Goal: Transaction & Acquisition: Subscribe to service/newsletter

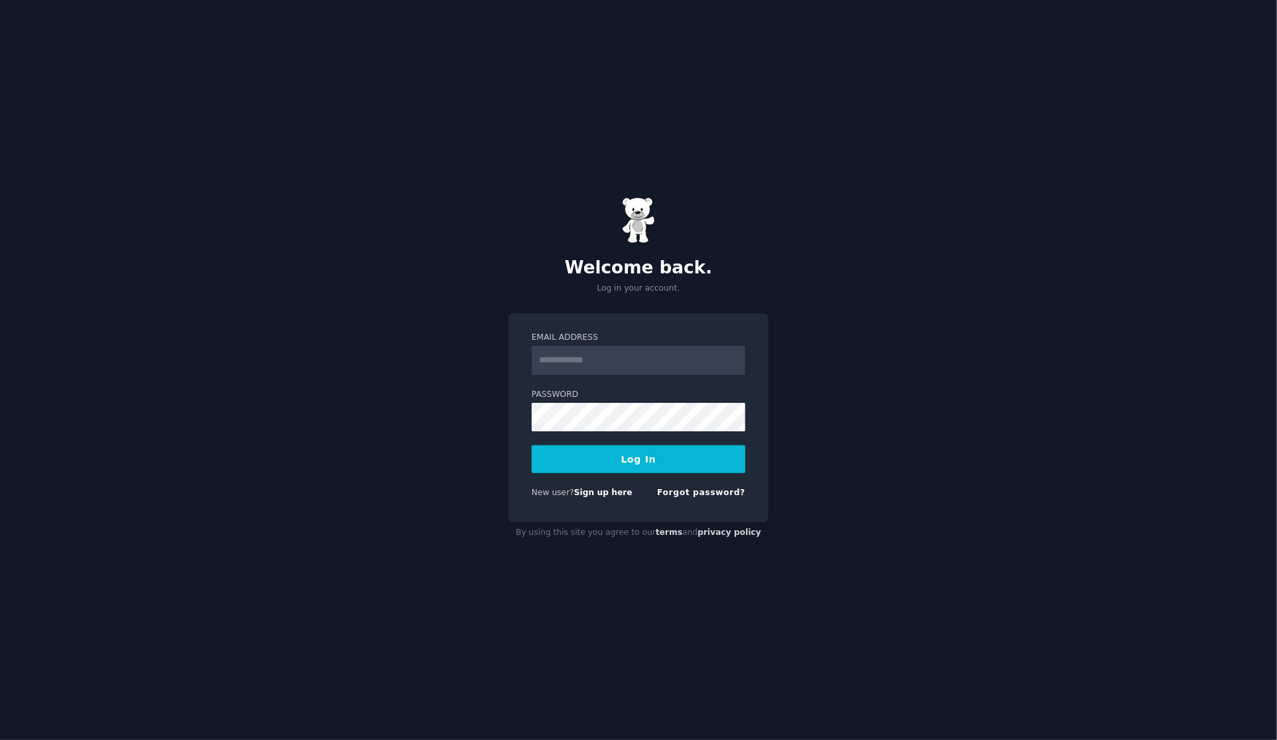
click at [621, 369] on input "Email Address" at bounding box center [639, 360] width 214 height 29
click at [609, 493] on link "Sign up here" at bounding box center [603, 492] width 58 height 9
type input "**********"
click at [532, 445] on button "Log In" at bounding box center [639, 459] width 214 height 28
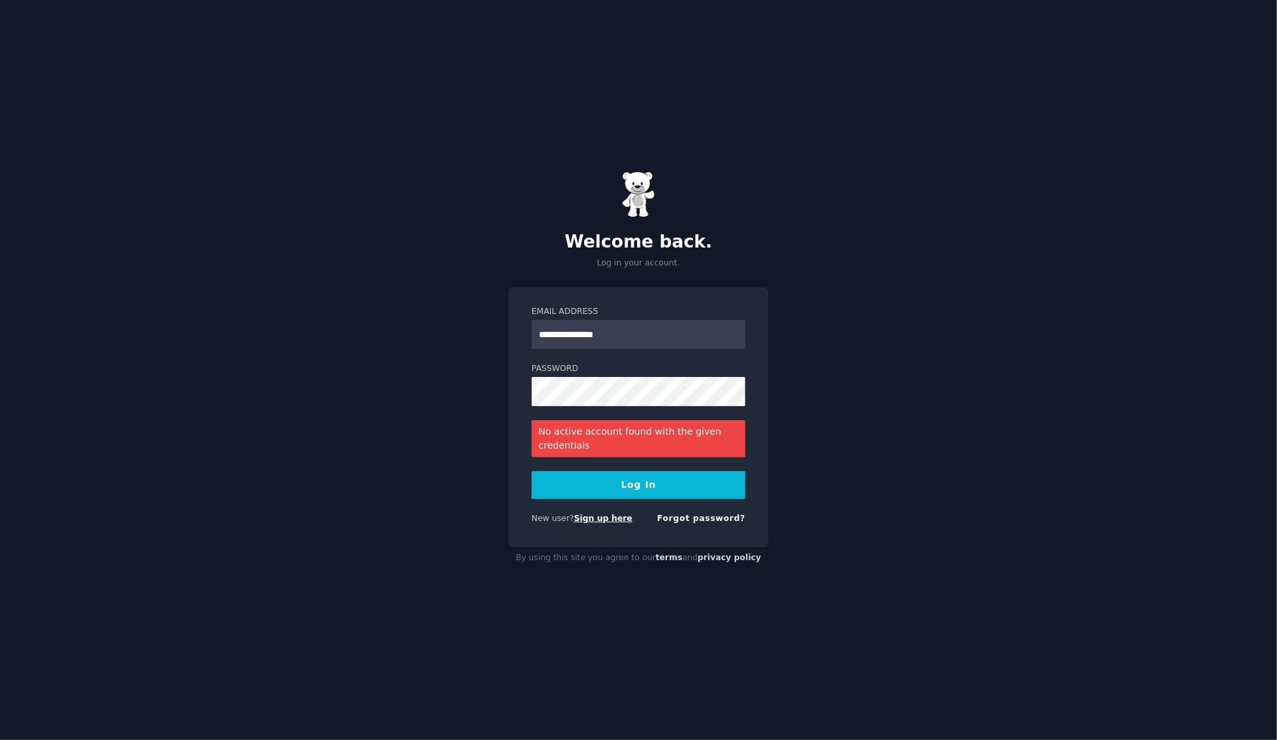
click at [605, 516] on link "Sign up here" at bounding box center [603, 518] width 58 height 9
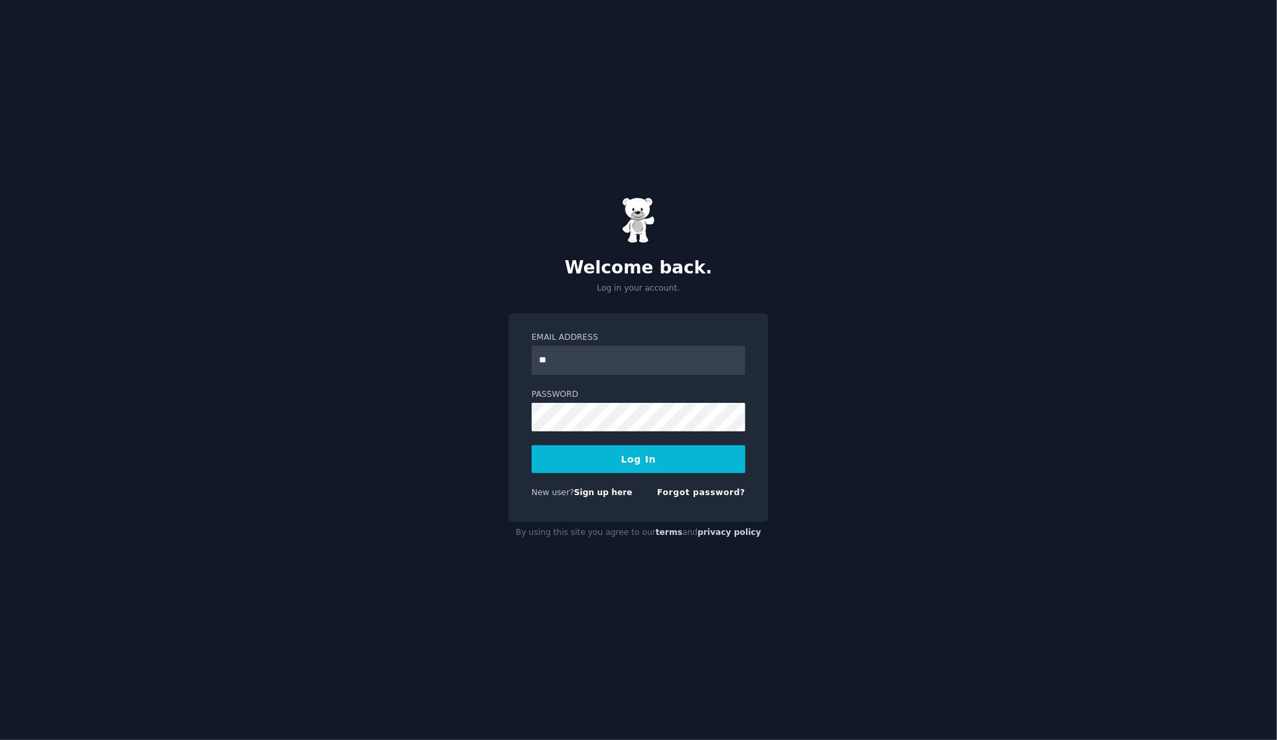
type input "**********"
click at [645, 459] on button "Log In" at bounding box center [639, 459] width 214 height 28
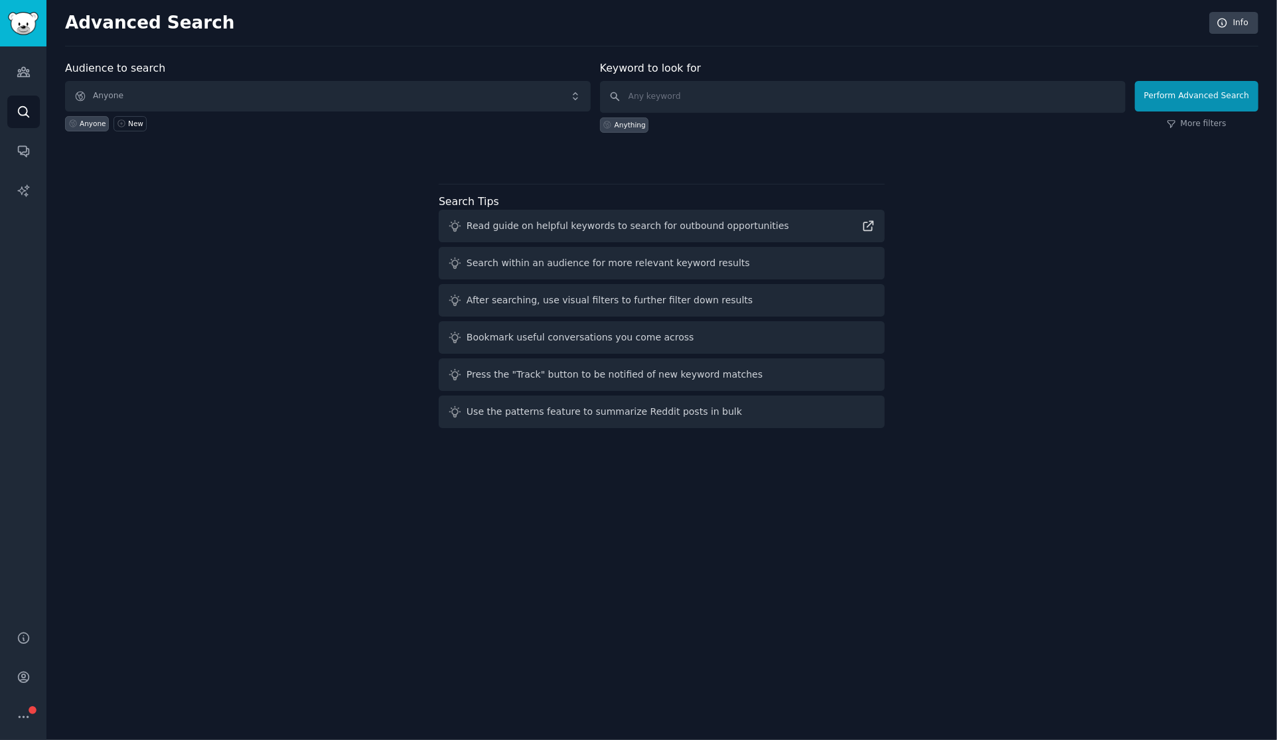
click at [583, 265] on div "Search within an audience for more relevant keyword results" at bounding box center [608, 263] width 283 height 14
click at [501, 90] on span "Anyone" at bounding box center [328, 96] width 526 height 31
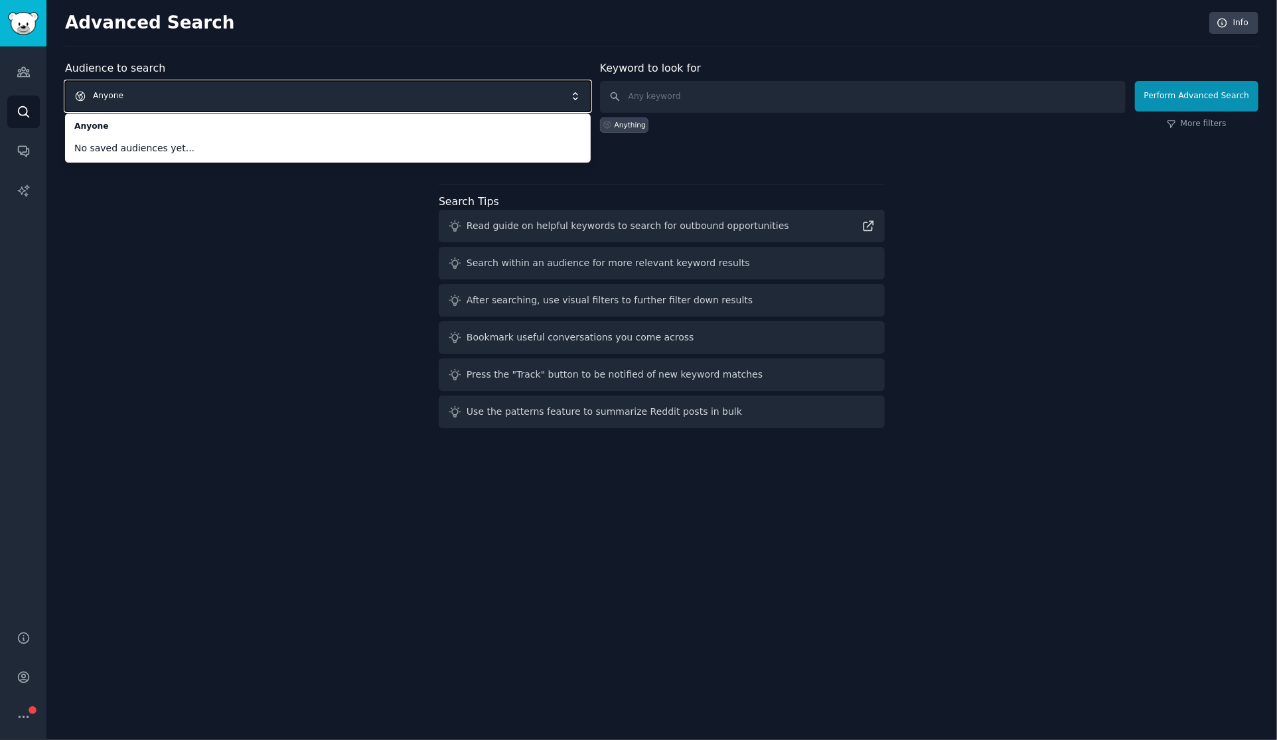
click at [250, 221] on div "Audience to search Anyone Anyone No saved audiences yet... Anyone New Keyword t…" at bounding box center [662, 246] width 1194 height 373
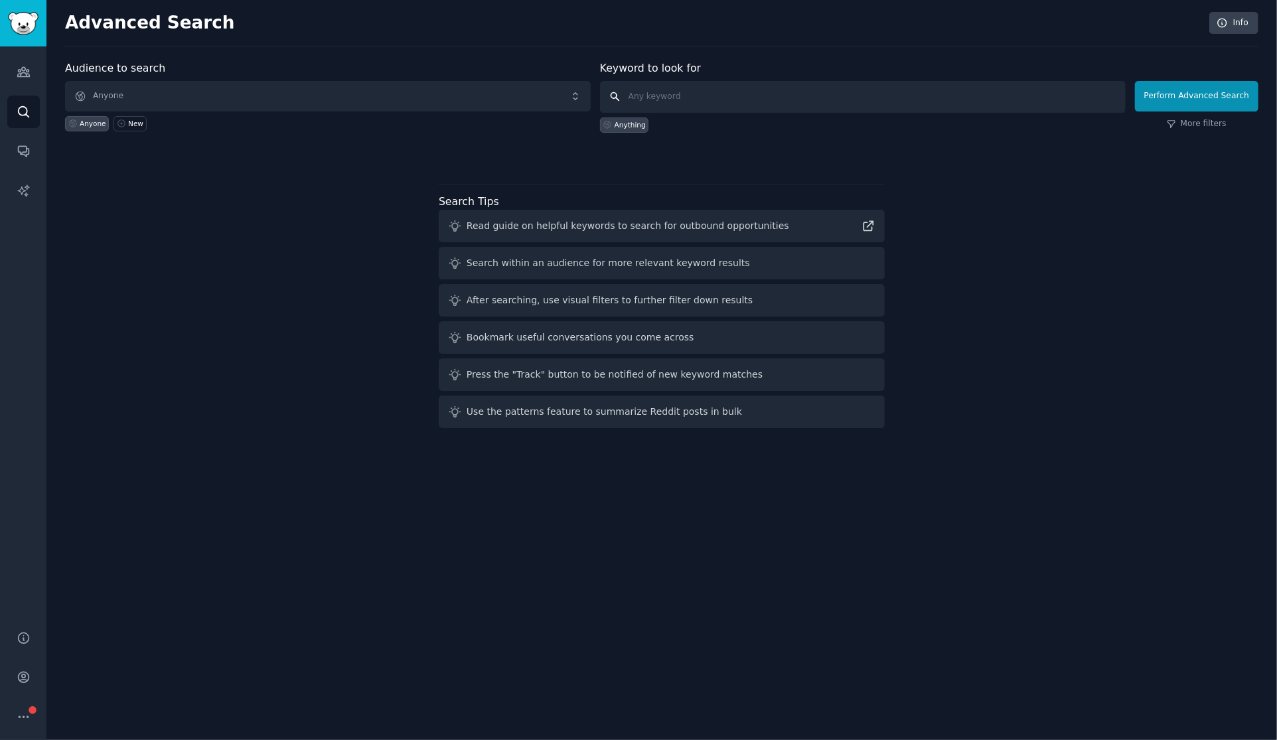
click at [724, 100] on input "text" at bounding box center [863, 97] width 526 height 32
click at [343, 205] on div "Audience to search Anyone Anyone New Keyword to look for Anything Perform Advan…" at bounding box center [662, 246] width 1194 height 373
click at [19, 66] on icon "Sidebar" at bounding box center [24, 72] width 14 height 14
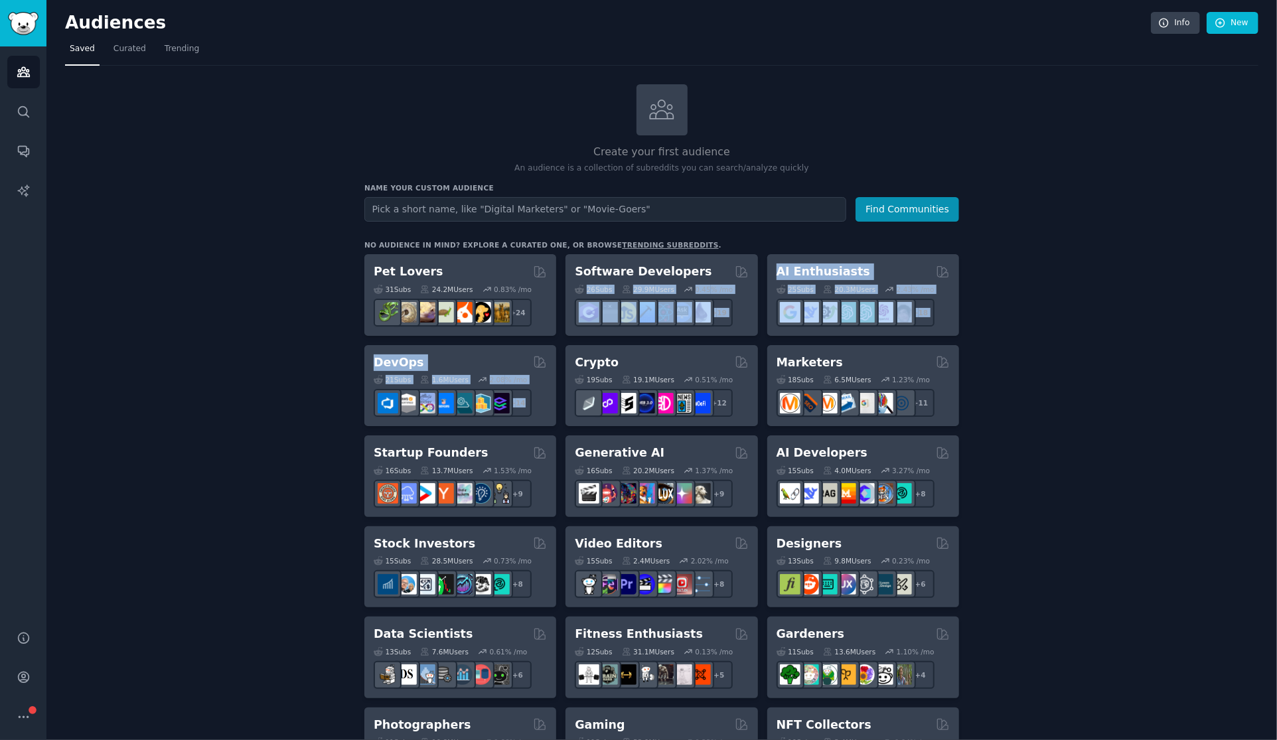
drag, startPoint x: 685, startPoint y: 264, endPoint x: 556, endPoint y: 410, distance: 194.7
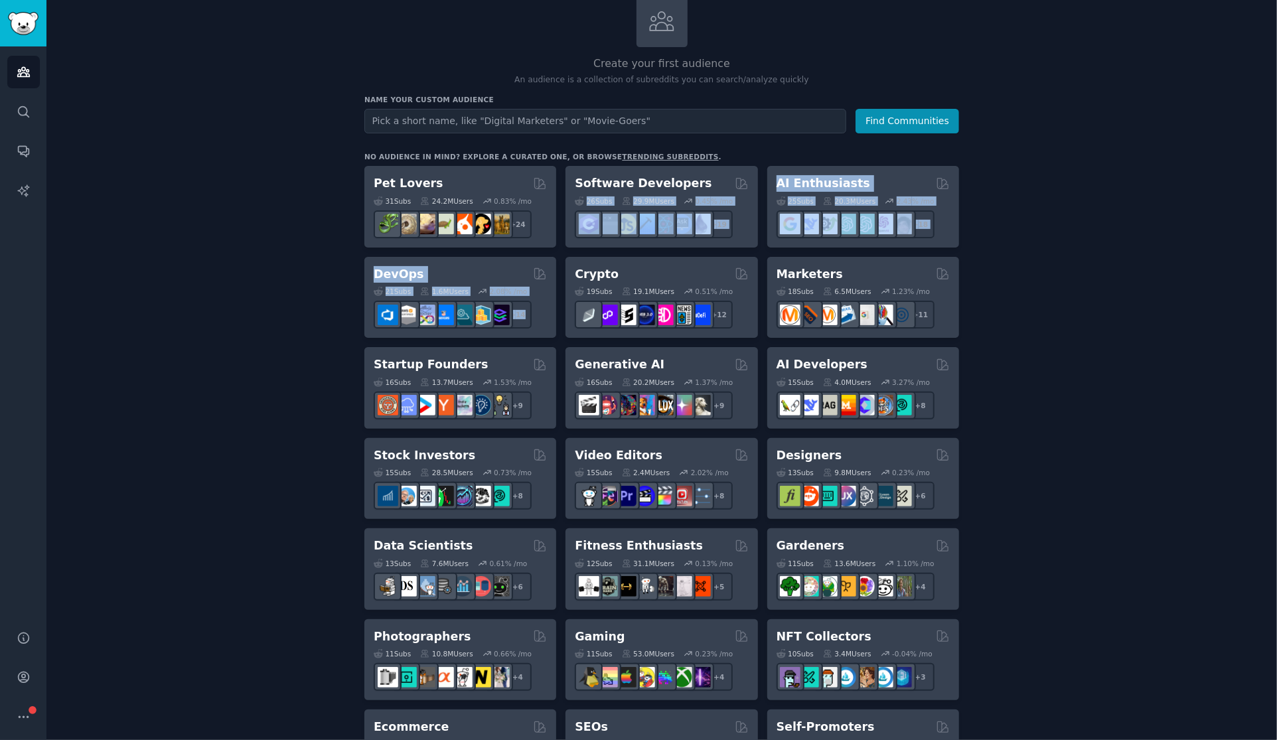
scroll to position [92, 0]
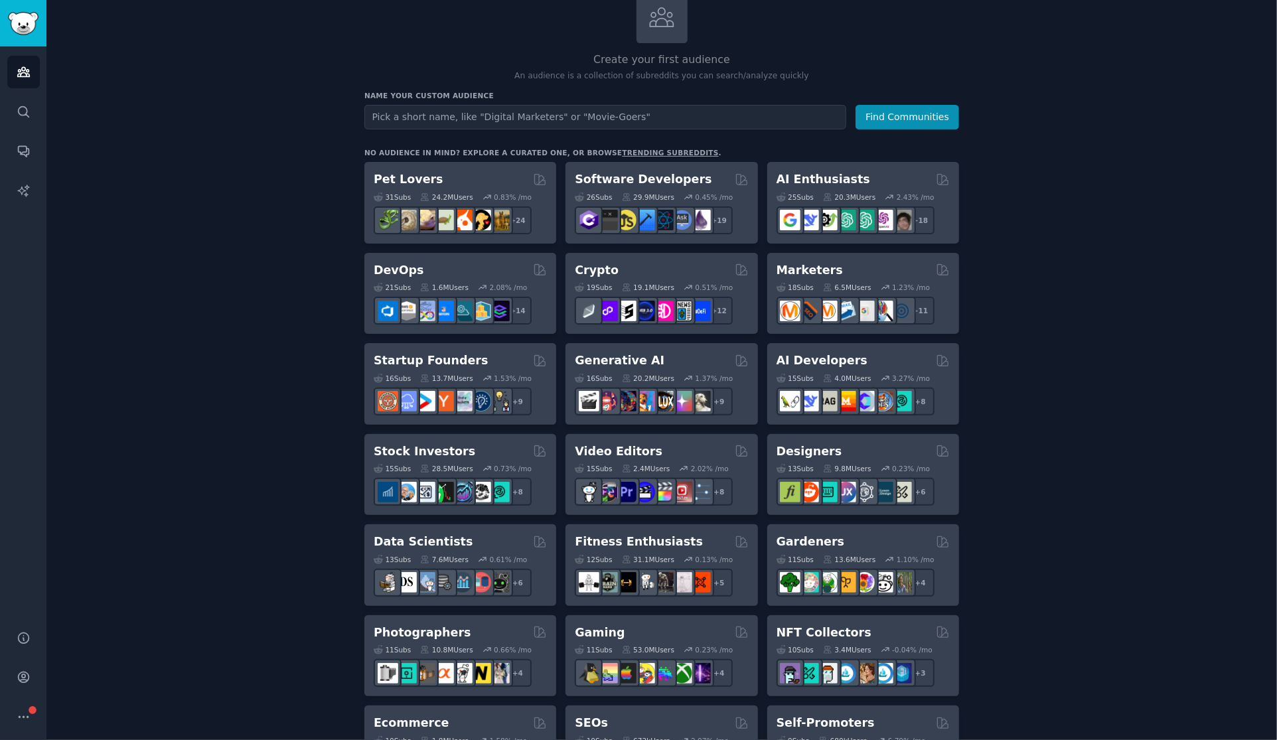
click at [299, 419] on div "Create your first audience An audience is a collection of subreddits you can se…" at bounding box center [662, 715] width 1194 height 1446
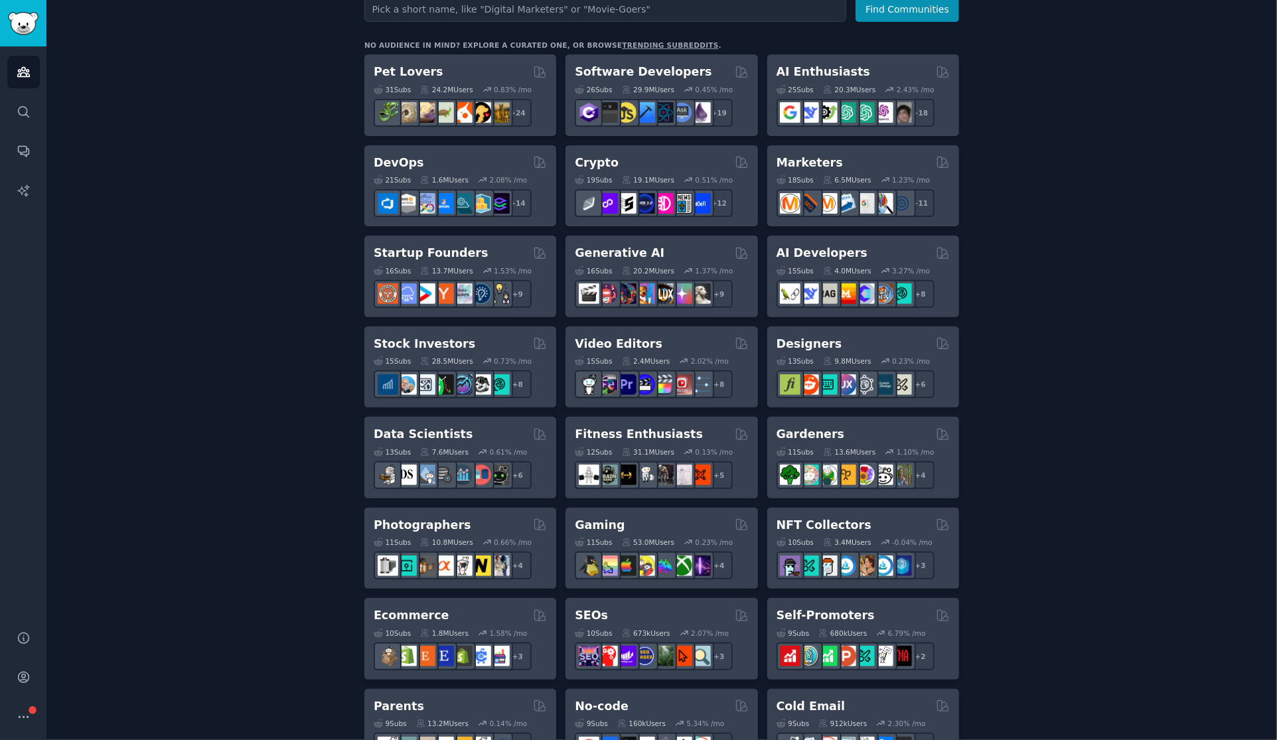
scroll to position [228, 0]
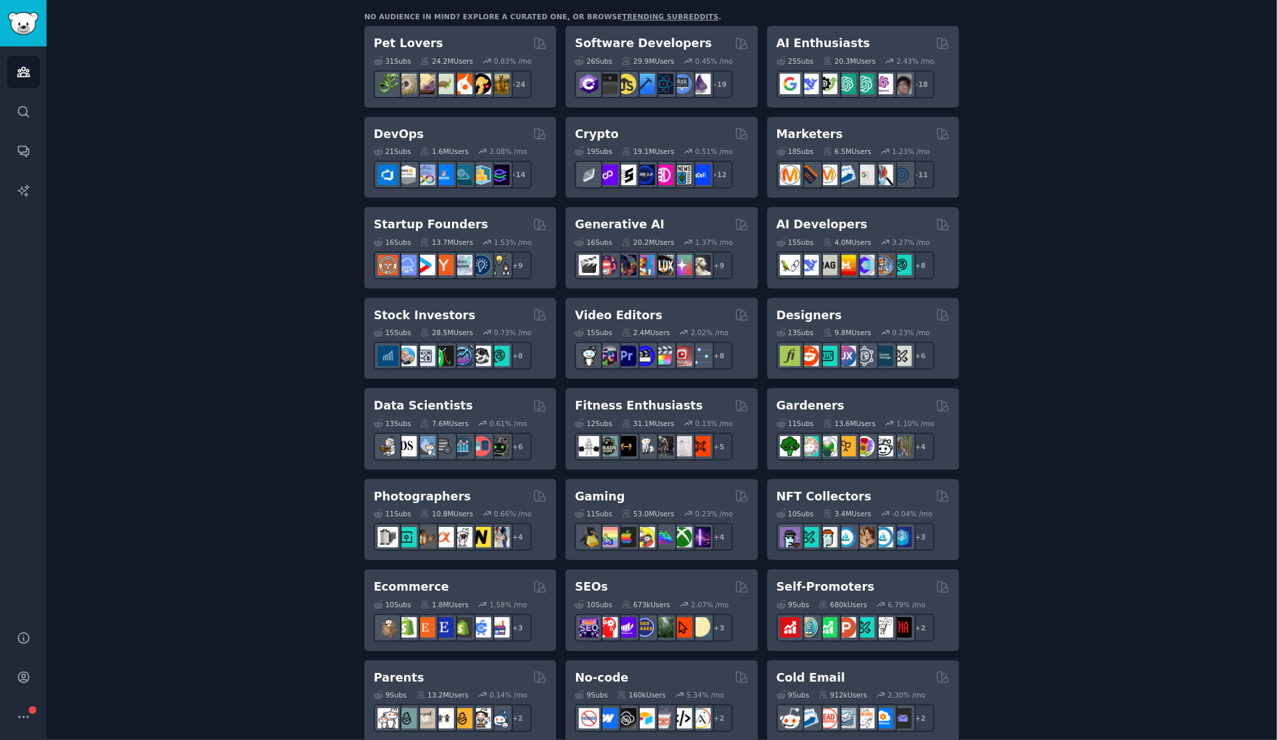
click at [299, 419] on div "Create your first audience An audience is a collection of subreddits you can se…" at bounding box center [662, 579] width 1194 height 1446
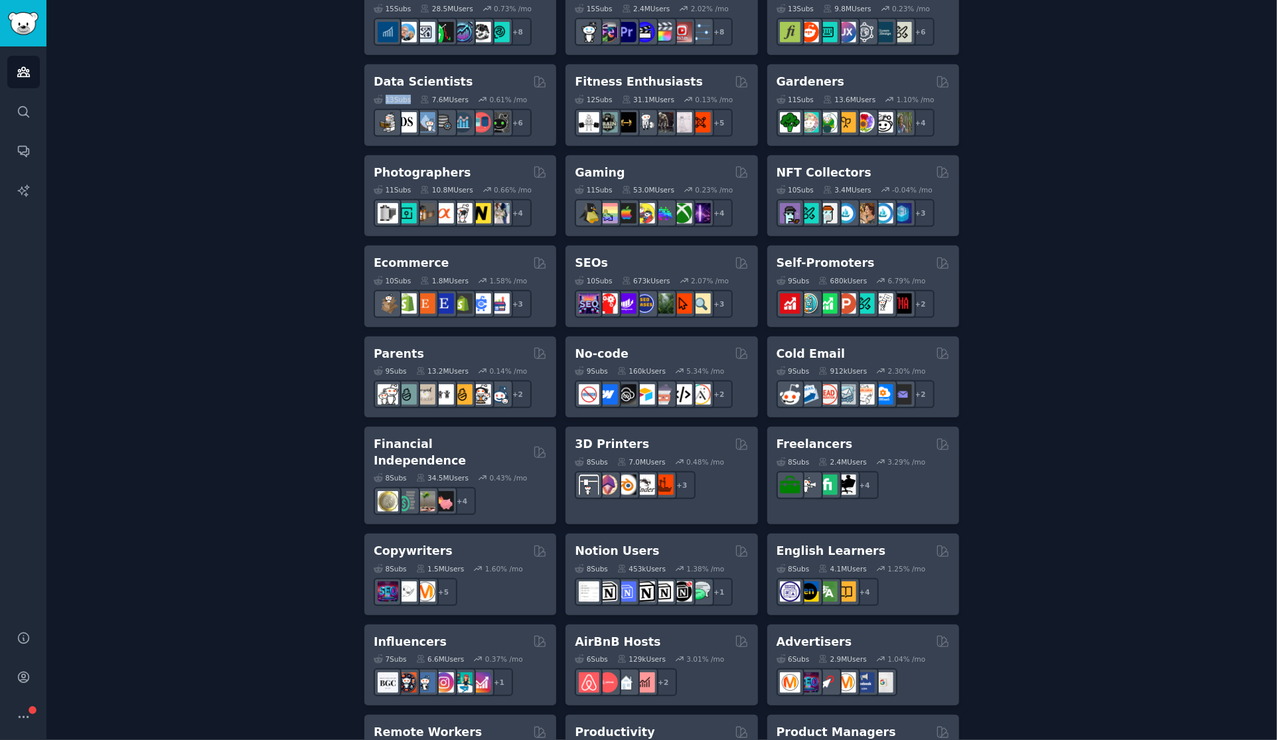
scroll to position [571, 0]
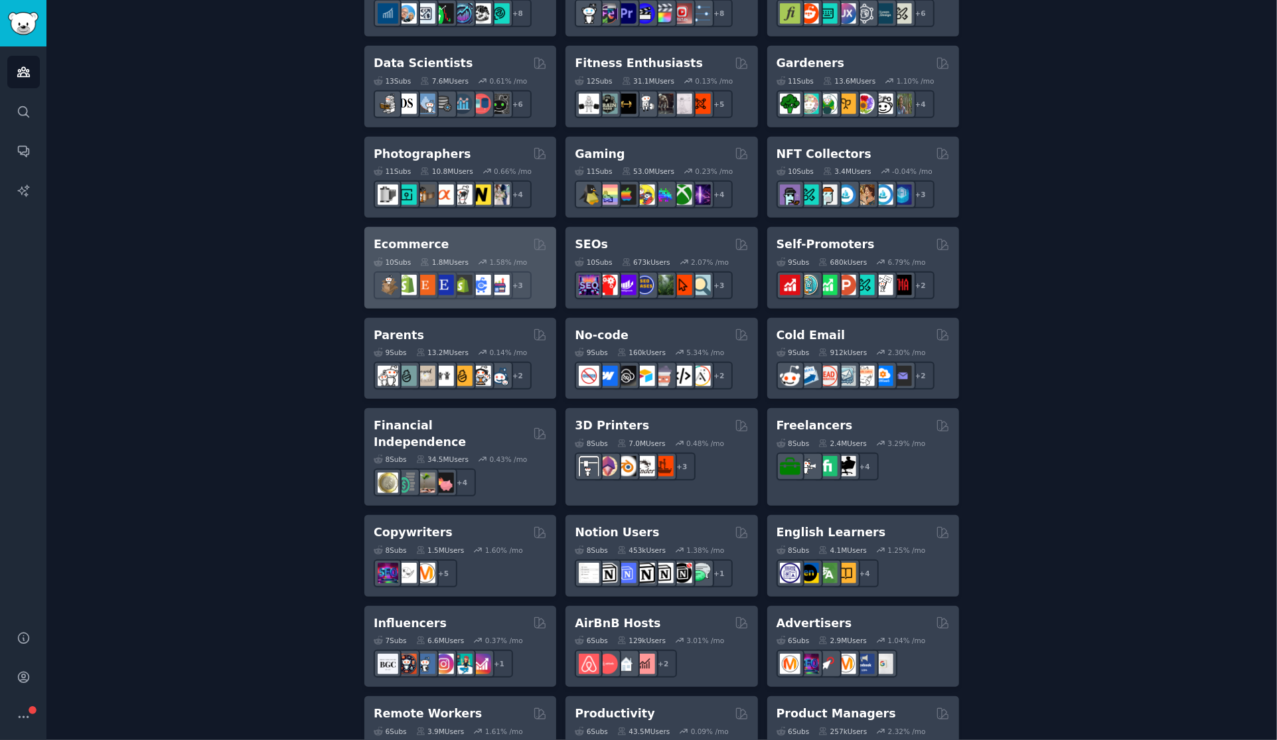
click at [441, 258] on div "1.8M Users" at bounding box center [444, 262] width 48 height 9
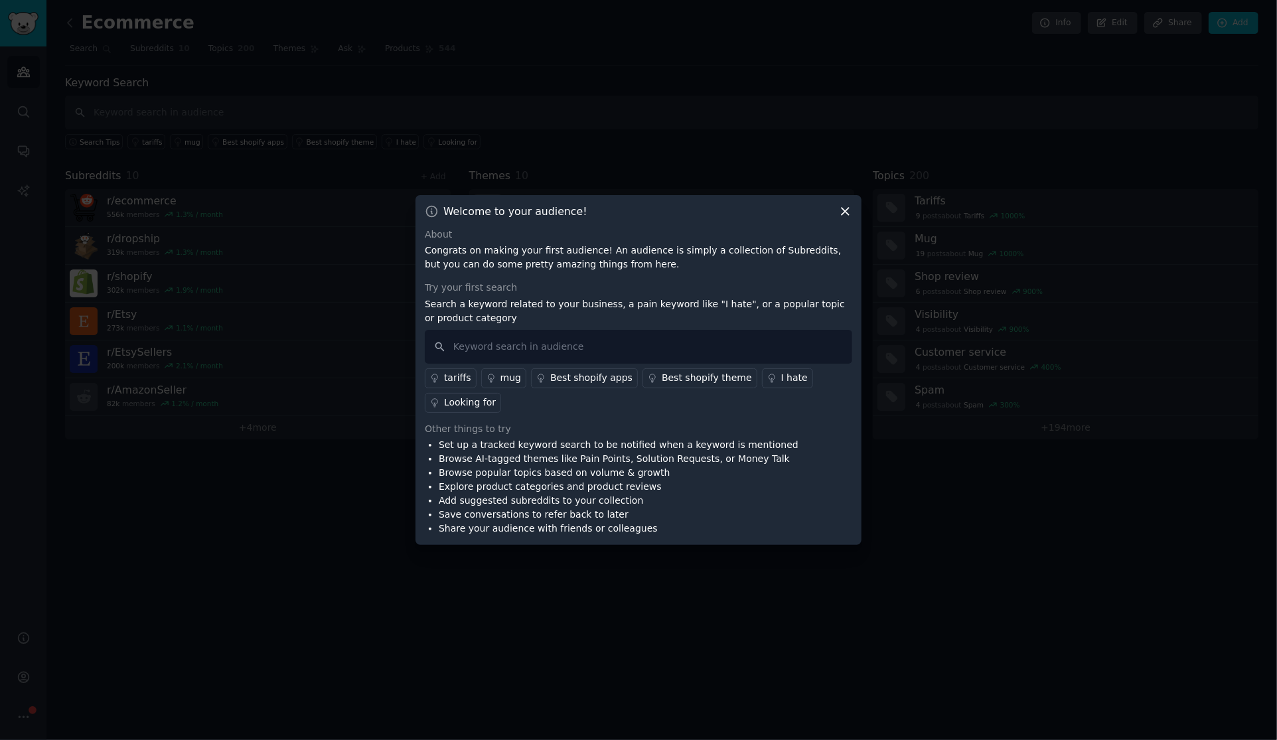
click at [852, 212] on icon at bounding box center [845, 211] width 14 height 14
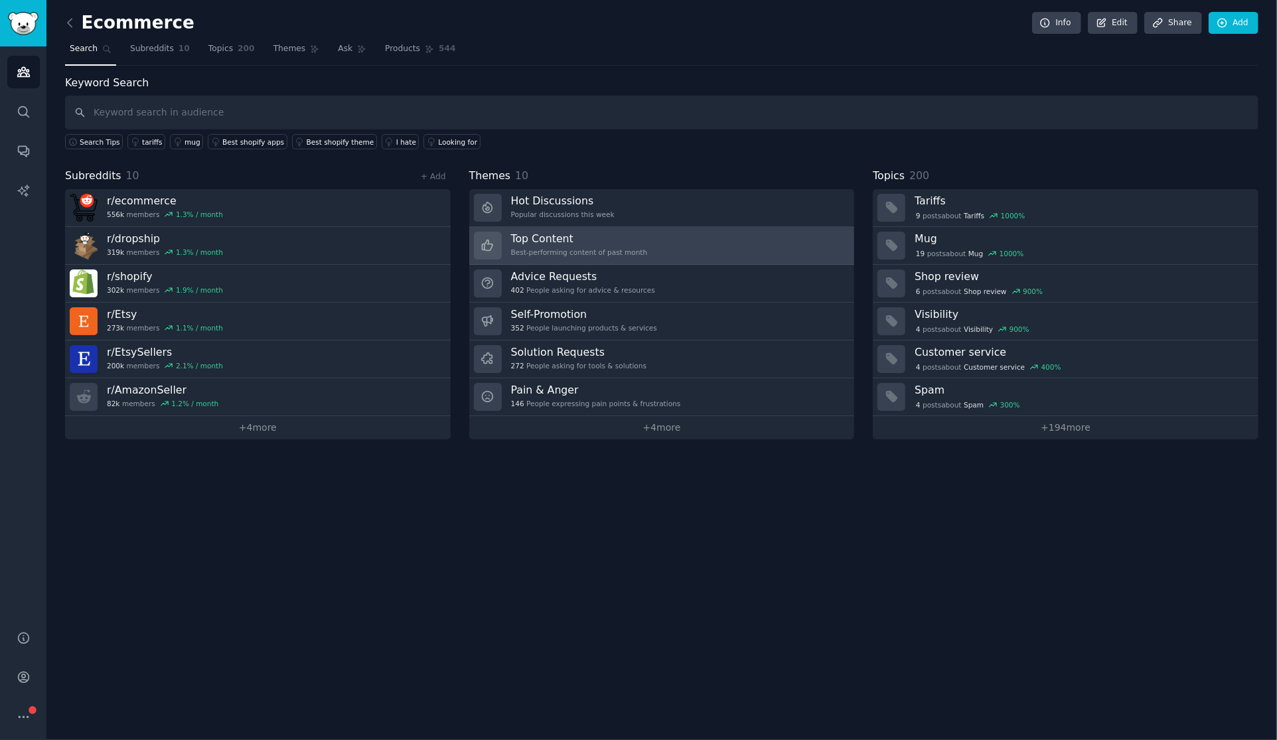
click at [636, 246] on link "Top Content Best-performing content of past month" at bounding box center [662, 246] width 386 height 38
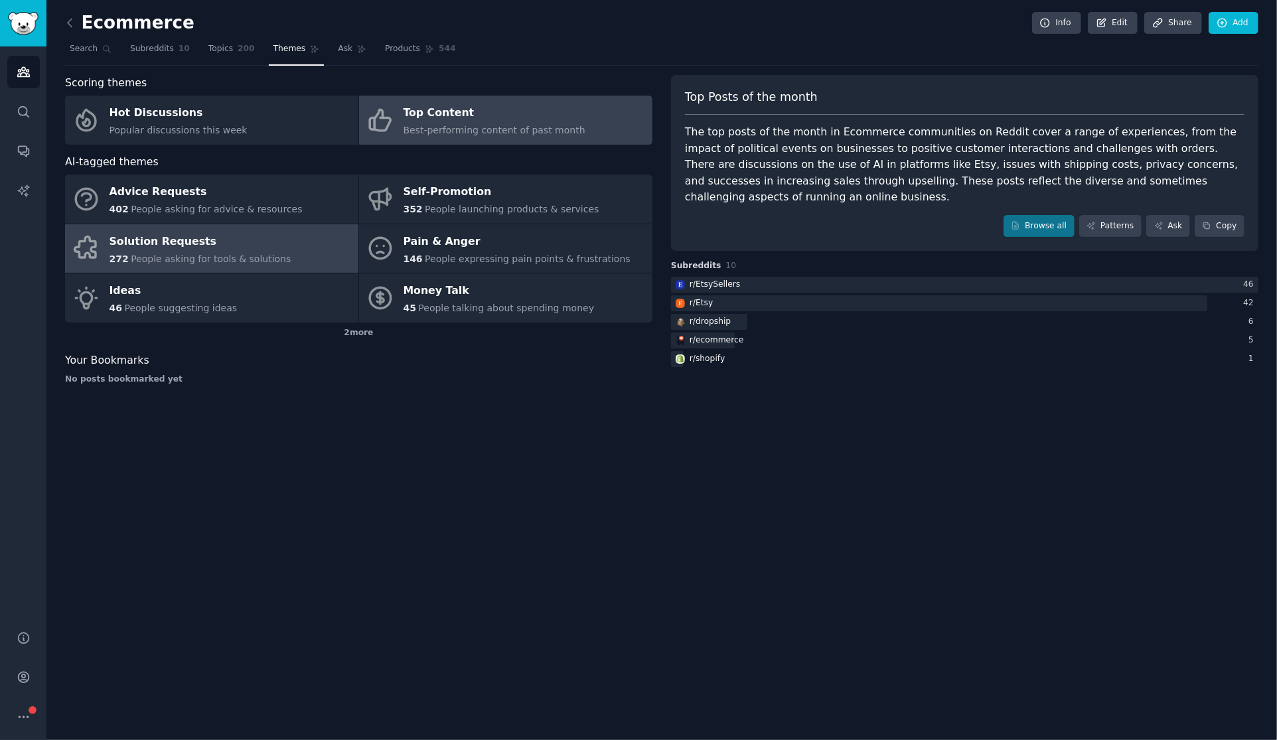
click at [228, 254] on span "People asking for tools & solutions" at bounding box center [211, 259] width 160 height 11
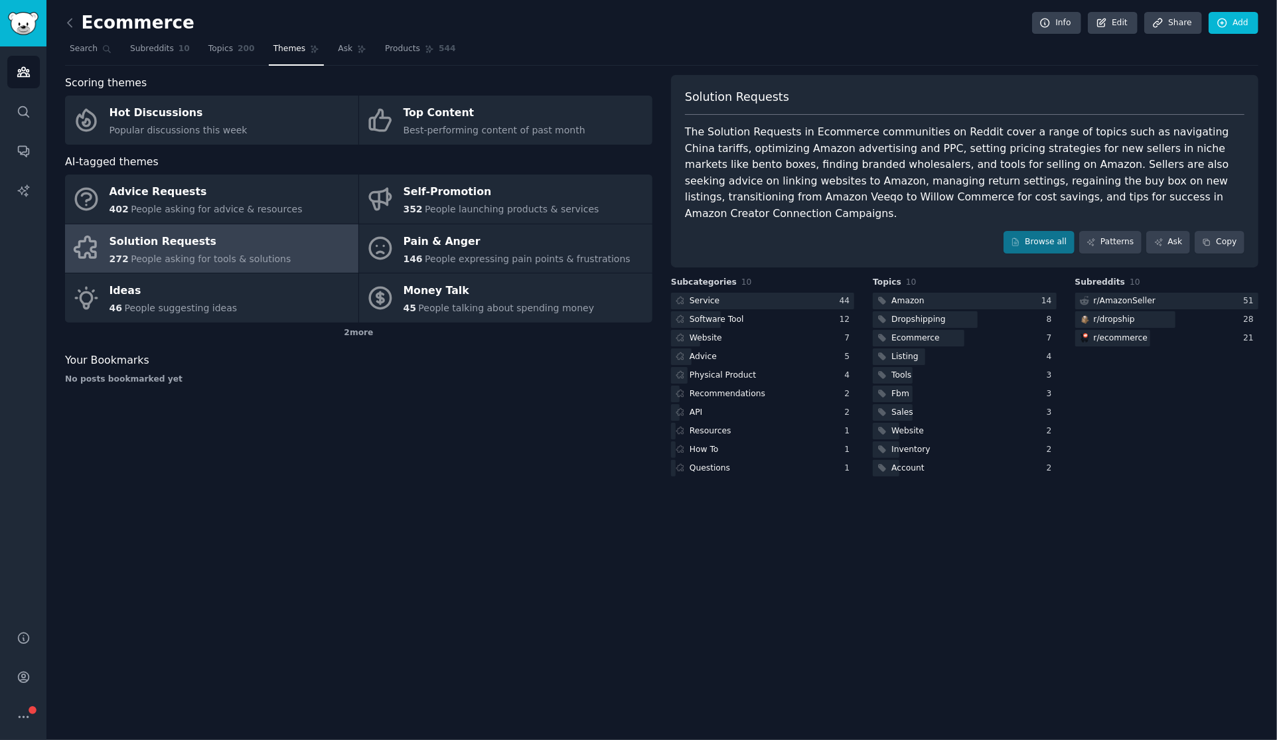
click at [228, 254] on span "People asking for tools & solutions" at bounding box center [211, 259] width 160 height 11
click at [1042, 231] on link "Browse all" at bounding box center [1039, 242] width 71 height 23
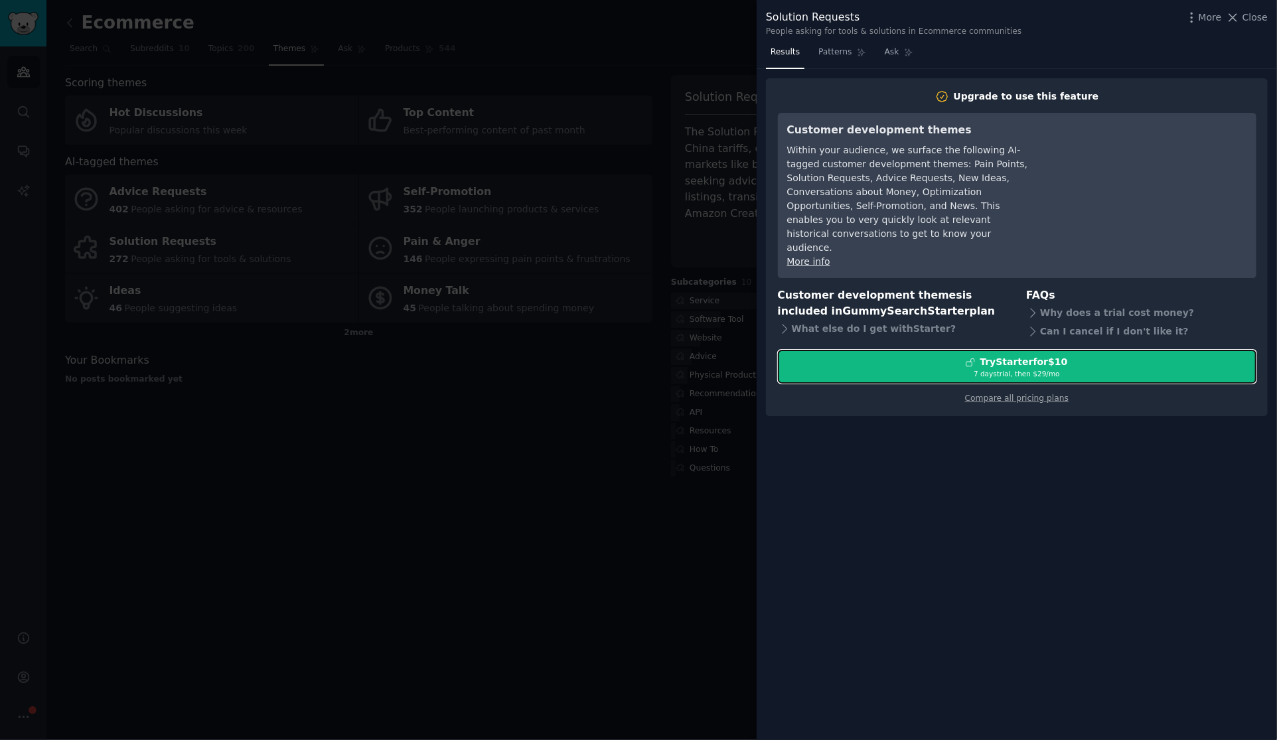
click at [981, 355] on div "Try Starter for $10" at bounding box center [1017, 362] width 477 height 14
